Goal: Task Accomplishment & Management: Manage account settings

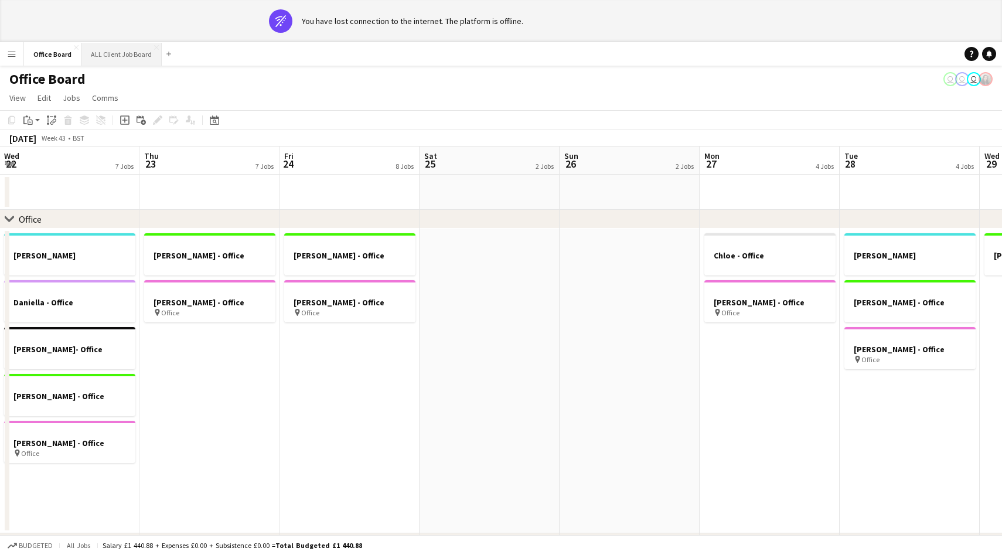
click at [117, 60] on button "ALL Client Job Board Close" at bounding box center [121, 54] width 80 height 23
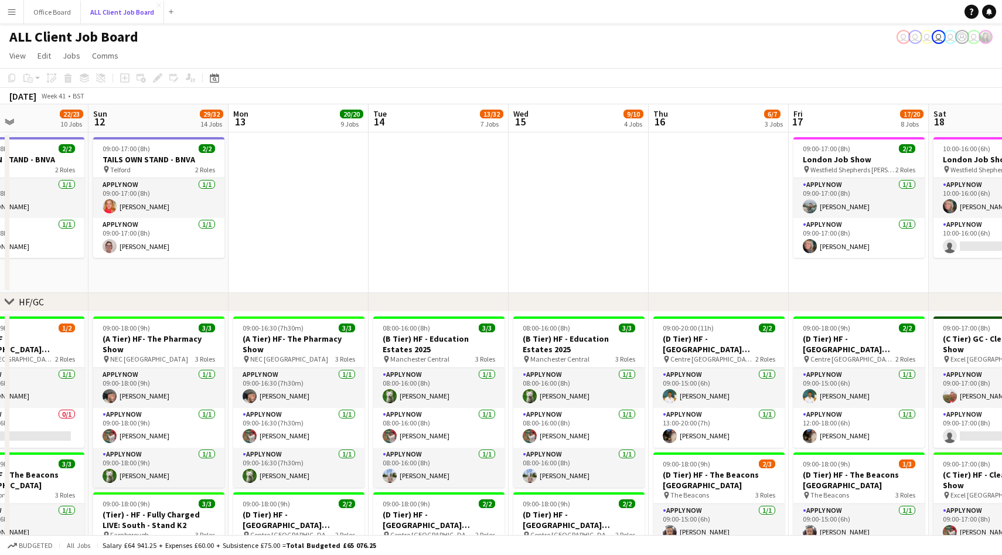
scroll to position [0, 270]
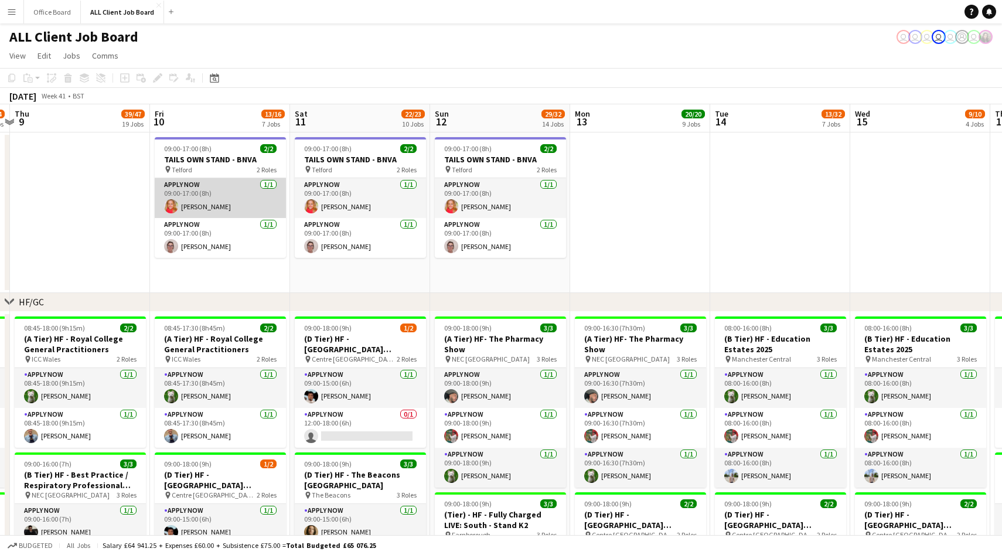
click at [226, 202] on app-card-role "APPLY NOW [DATE] 09:00-17:00 (8h) [PERSON_NAME]" at bounding box center [220, 198] width 131 height 40
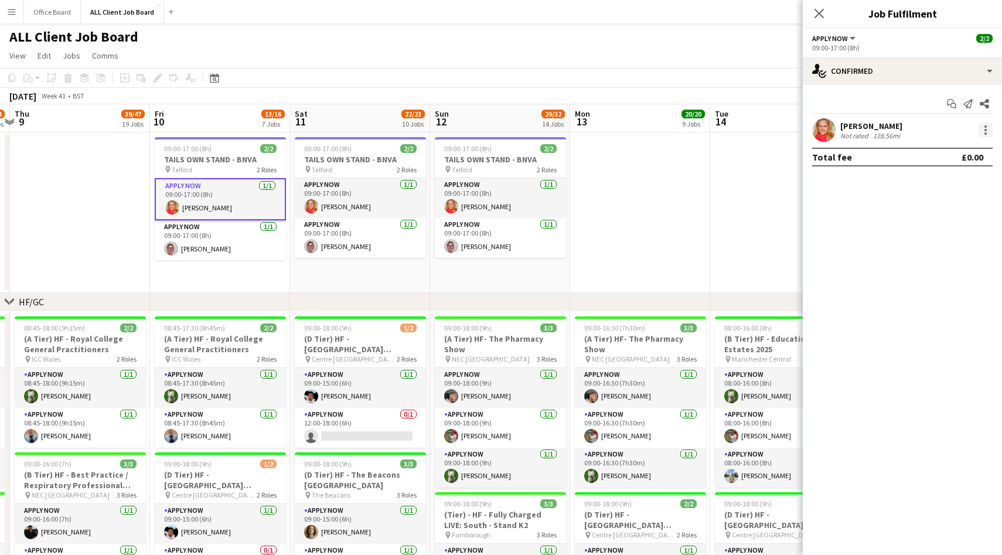
click at [988, 129] on div at bounding box center [985, 130] width 14 height 14
click at [951, 267] on span "Remove" at bounding box center [946, 264] width 73 height 11
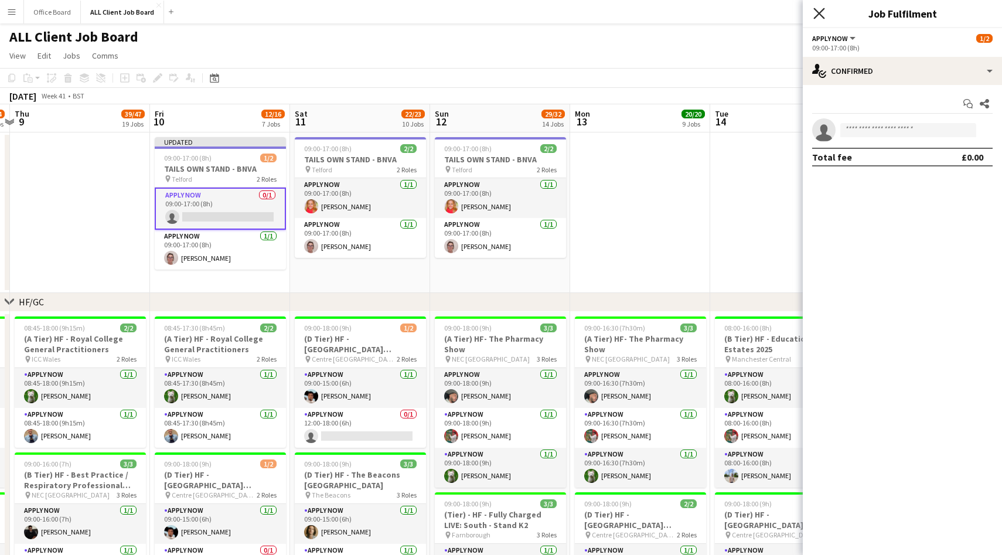
click at [818, 9] on icon "Close pop-in" at bounding box center [818, 13] width 11 height 11
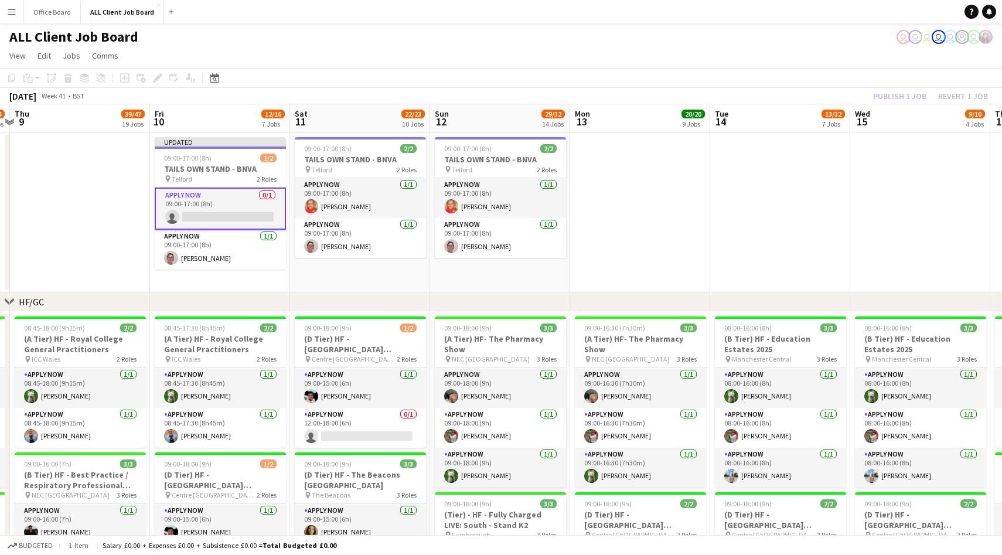
click at [886, 94] on div "Publish 1 job Revert 1 job" at bounding box center [930, 95] width 143 height 15
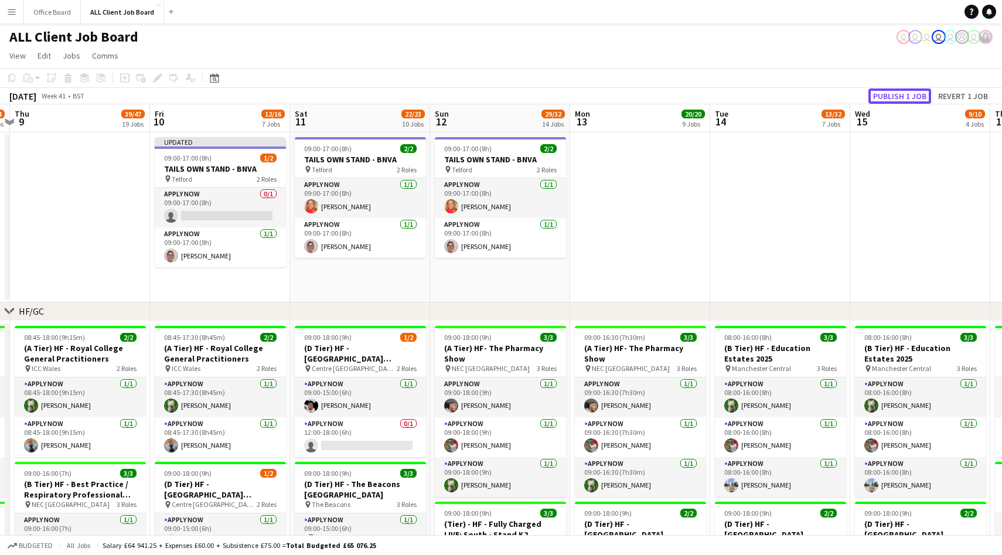
click at [886, 94] on button "Publish 1 job" at bounding box center [899, 95] width 63 height 15
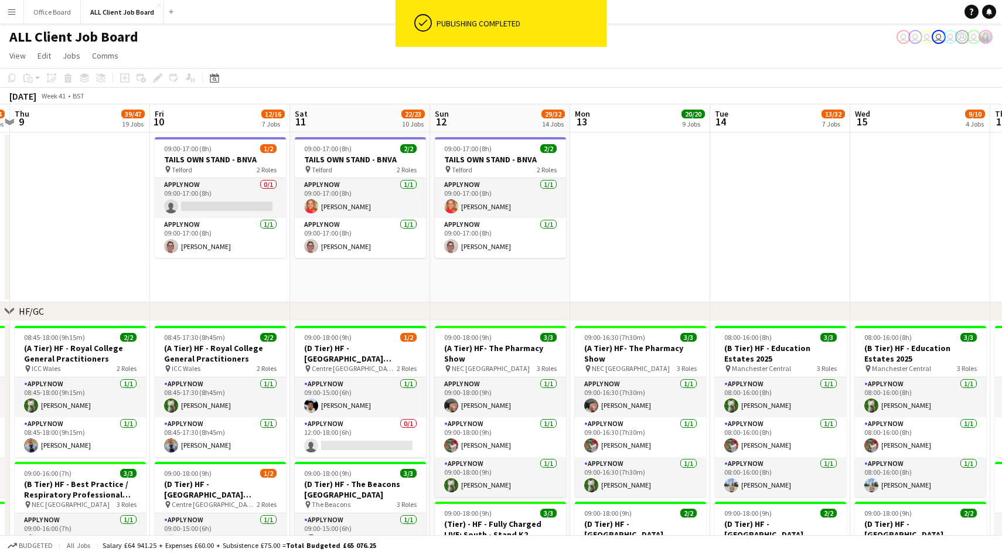
click at [346, 286] on app-date-cell "09:00-17:00 (8h) 2/2 TAILS OWN STAND - BNVA pin Telford 2 Roles APPLY NOW [DATE…" at bounding box center [360, 217] width 140 height 170
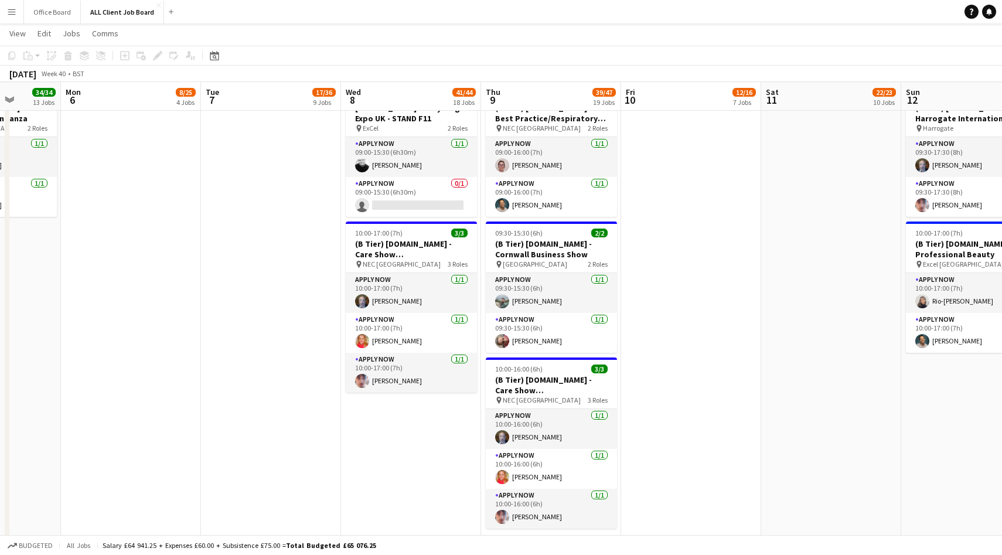
scroll to position [2759, 0]
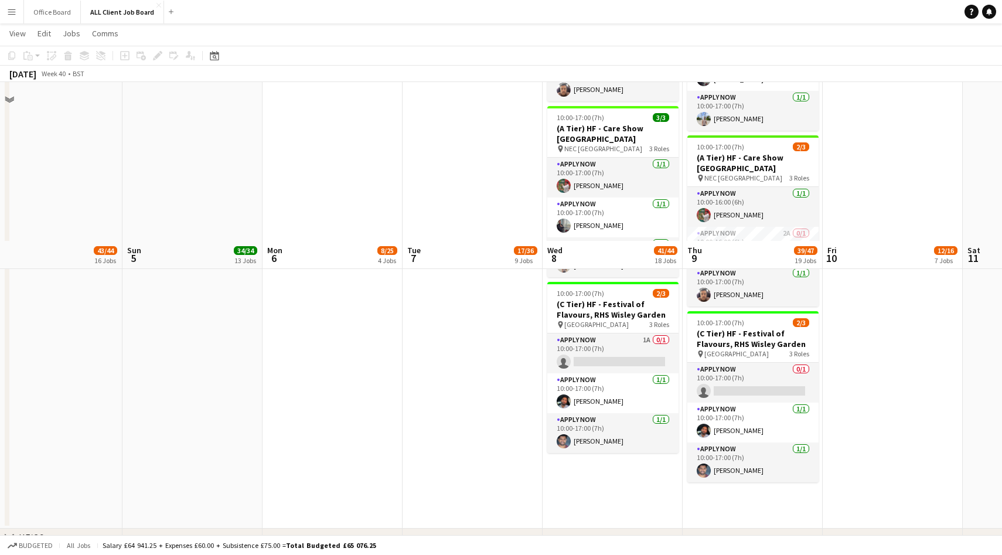
scroll to position [2304, 0]
